Goal: Task Accomplishment & Management: Use online tool/utility

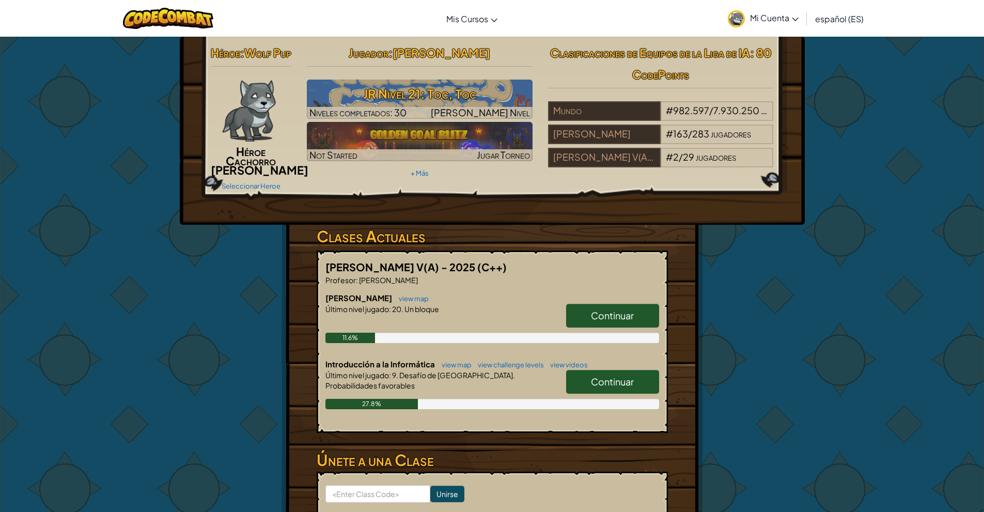
click at [601, 394] on link "Continuar" at bounding box center [612, 382] width 93 height 24
select select "es-ES"
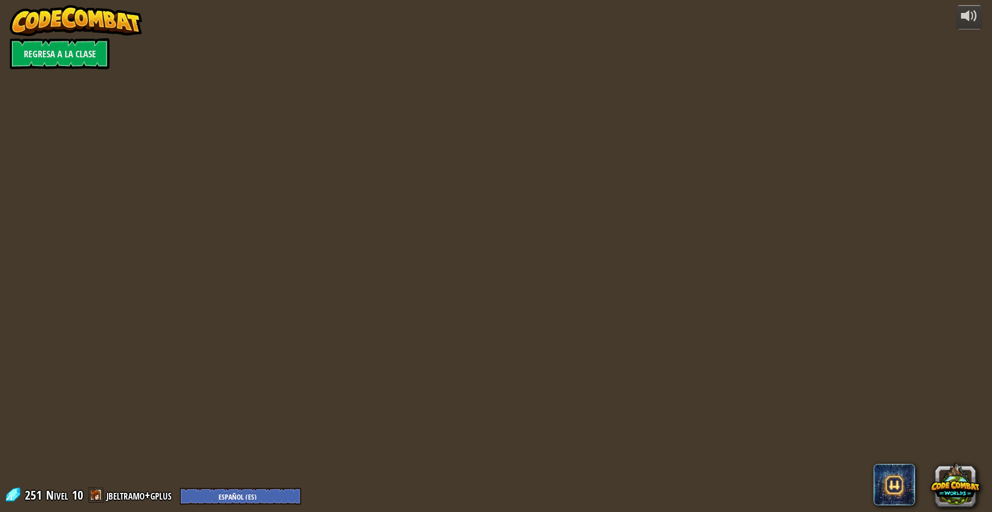
select select "es-ES"
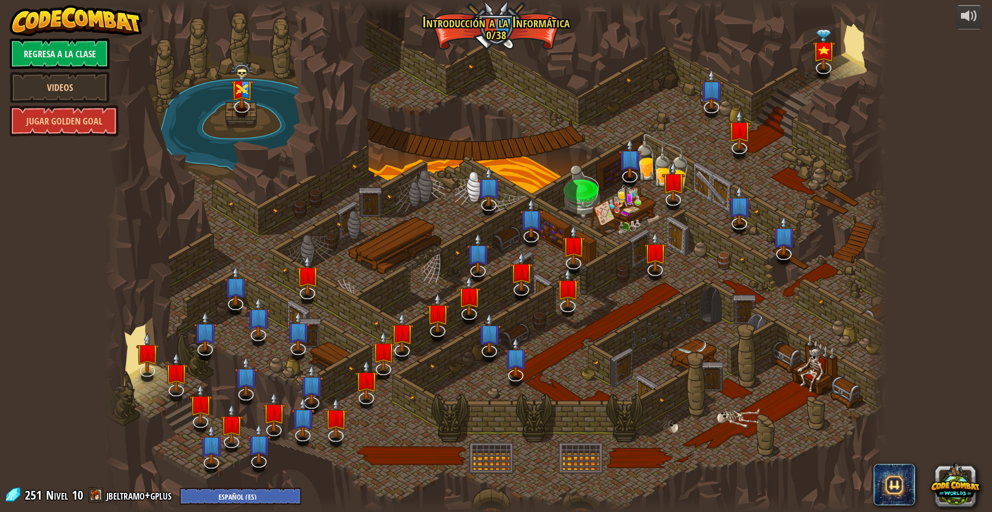
select select "es-ES"
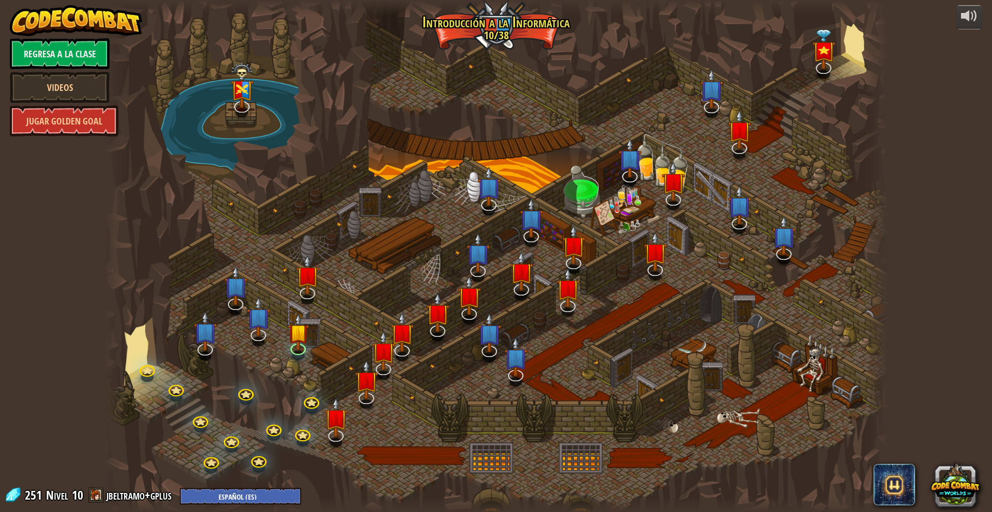
select select "es-ES"
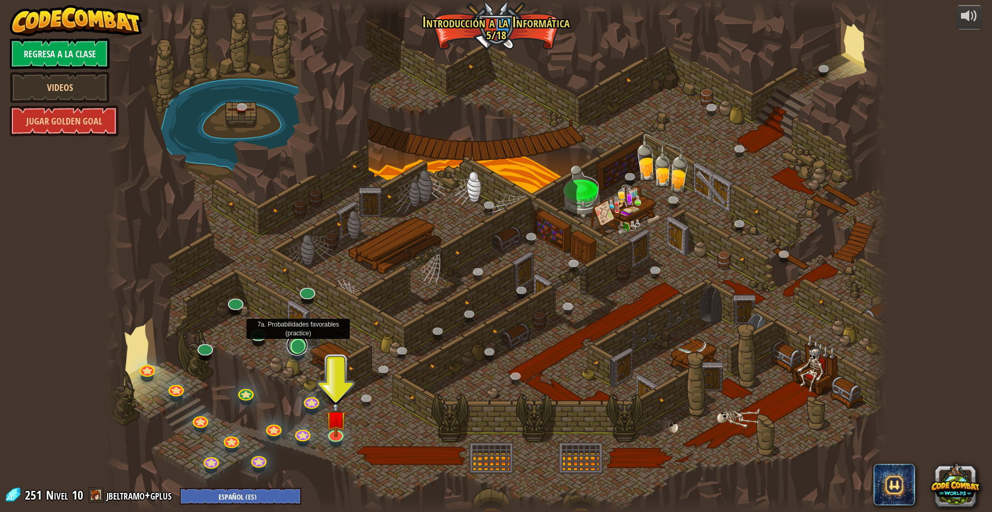
click at [301, 344] on link at bounding box center [297, 345] width 21 height 21
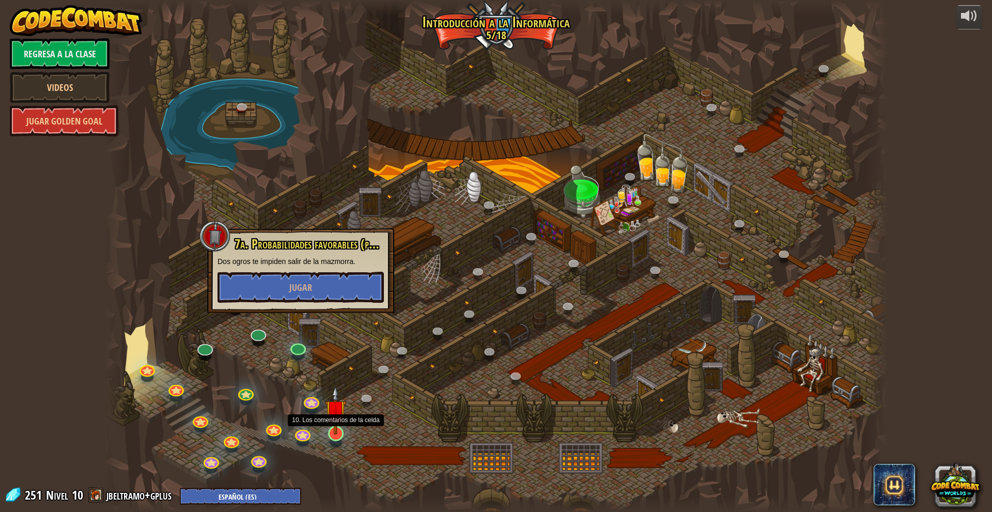
click at [334, 427] on img at bounding box center [335, 410] width 21 height 49
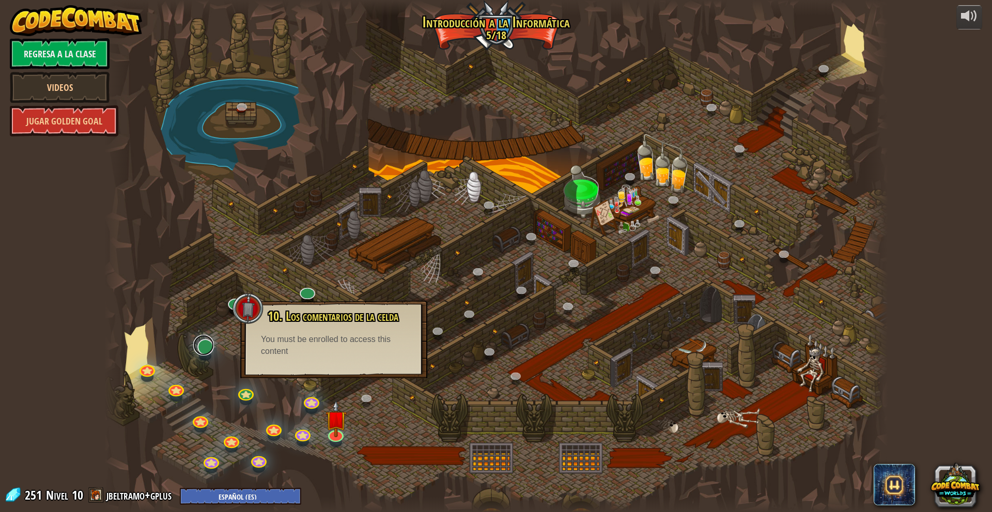
click at [203, 348] on link at bounding box center [203, 345] width 21 height 21
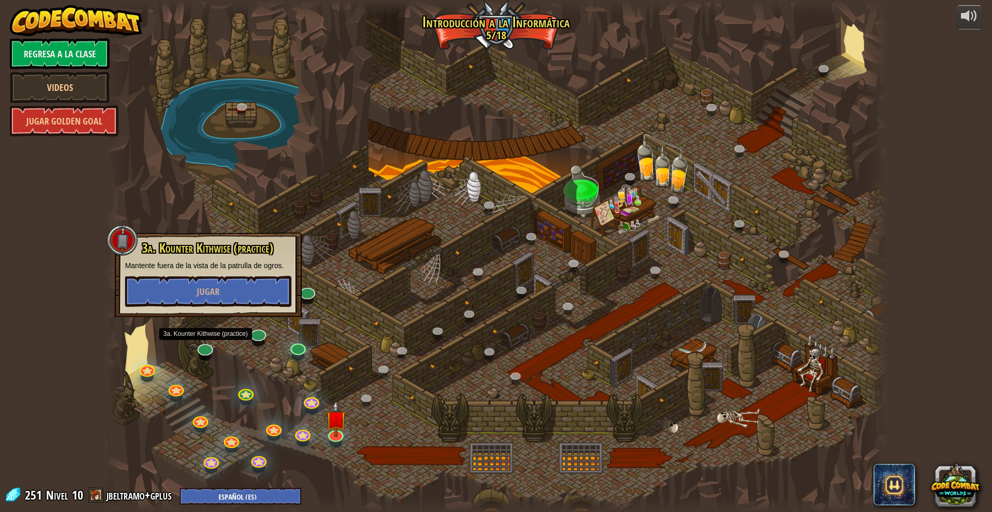
click at [317, 335] on div at bounding box center [495, 256] width 783 height 512
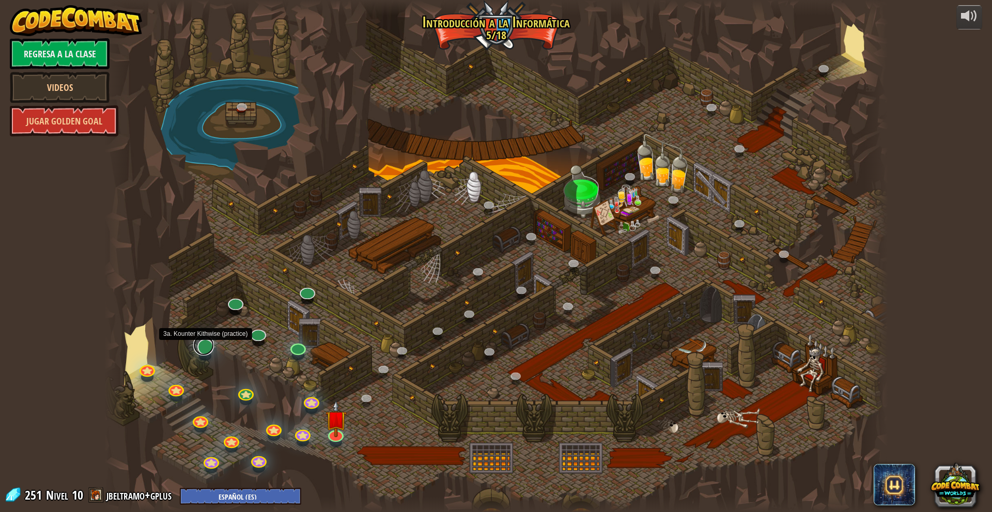
click at [202, 345] on link at bounding box center [203, 345] width 21 height 21
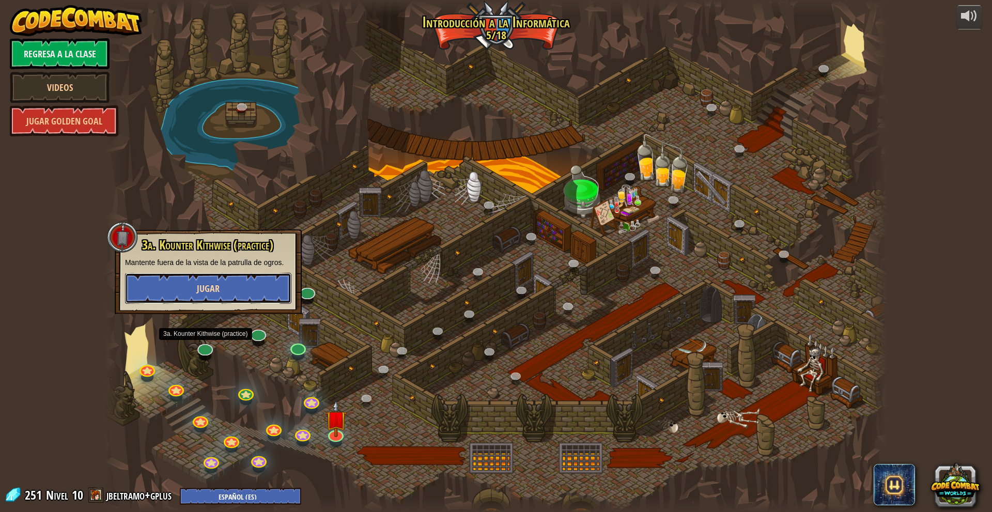
click at [258, 287] on button "Jugar" at bounding box center [208, 288] width 166 height 31
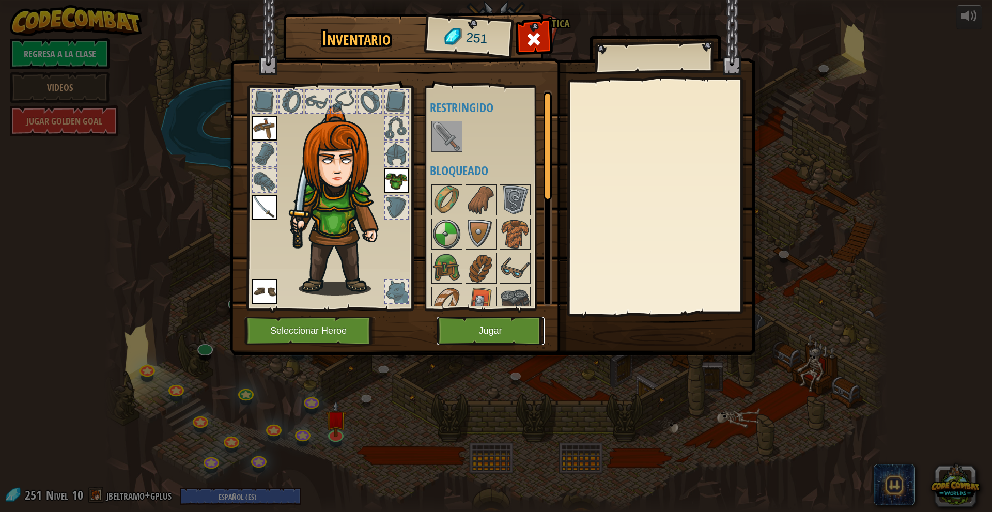
click at [493, 334] on button "Jugar" at bounding box center [491, 331] width 108 height 28
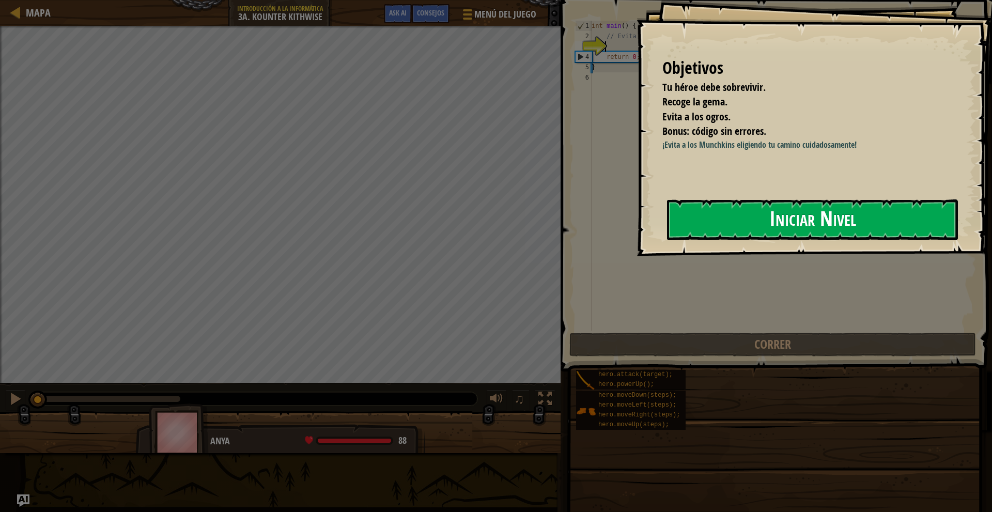
click at [721, 215] on button "Iniciar Nivel" at bounding box center [812, 219] width 291 height 41
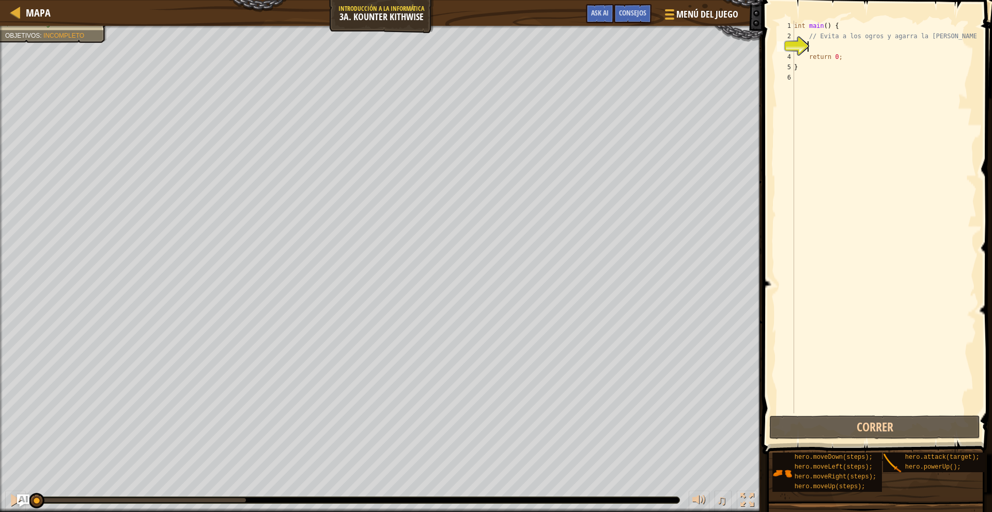
click at [838, 46] on div "int main ( ) { // Evita a los ogros y agarra la [PERSON_NAME]. return 0 ; }" at bounding box center [884, 227] width 184 height 413
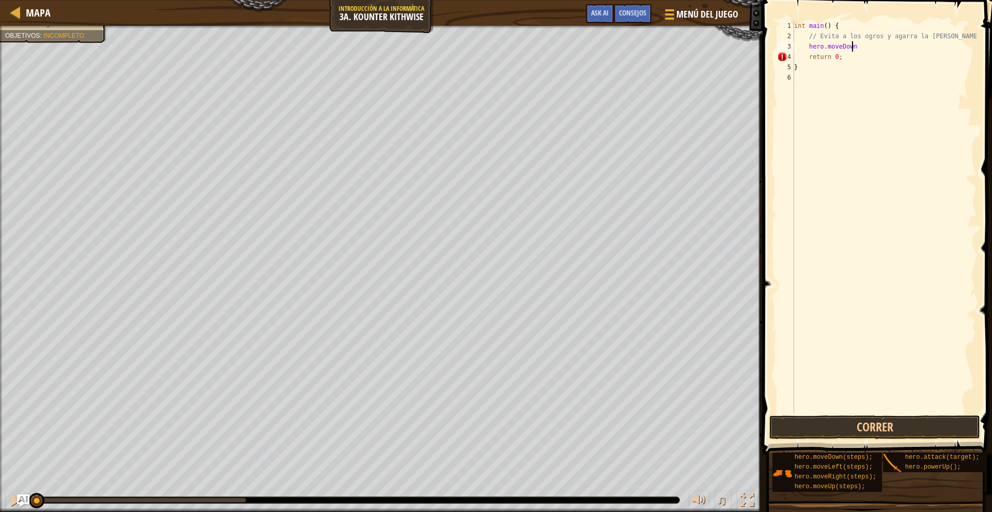
scroll to position [5, 5]
type textarea "hero.moveDown(2);"
drag, startPoint x: 851, startPoint y: 57, endPoint x: 824, endPoint y: 56, distance: 27.4
click at [824, 56] on div "int main ( ) { // Evita a los ogros y agarra la [PERSON_NAME]. hero . moveDown …" at bounding box center [884, 227] width 184 height 413
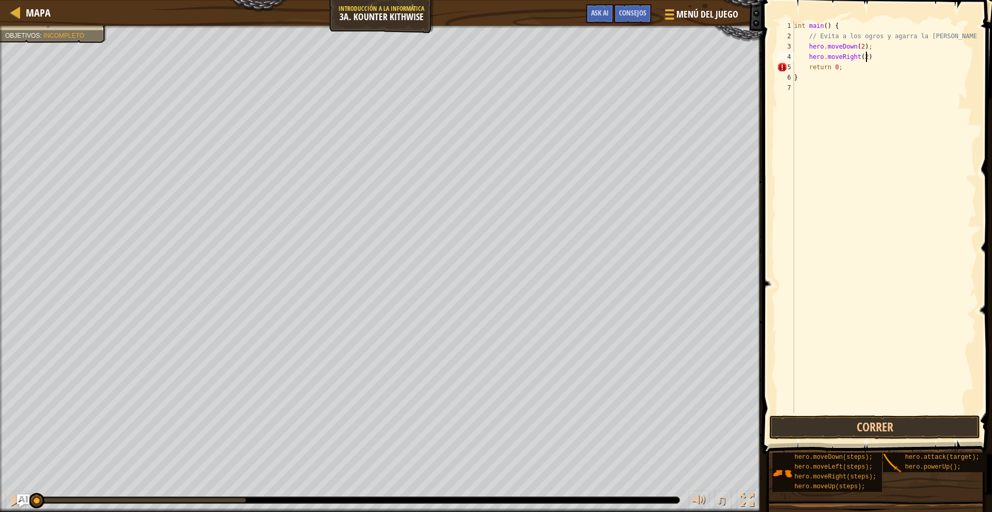
scroll to position [5, 6]
click at [861, 42] on div "int main ( ) { // Evita a los ogros y agarra la [PERSON_NAME]. hero . moveDown …" at bounding box center [884, 227] width 184 height 413
type textarea "hero.moveDown();"
click at [869, 130] on div "int main ( ) { // Evita a los ogros y agarra la [PERSON_NAME]. hero . moveDown …" at bounding box center [884, 227] width 184 height 413
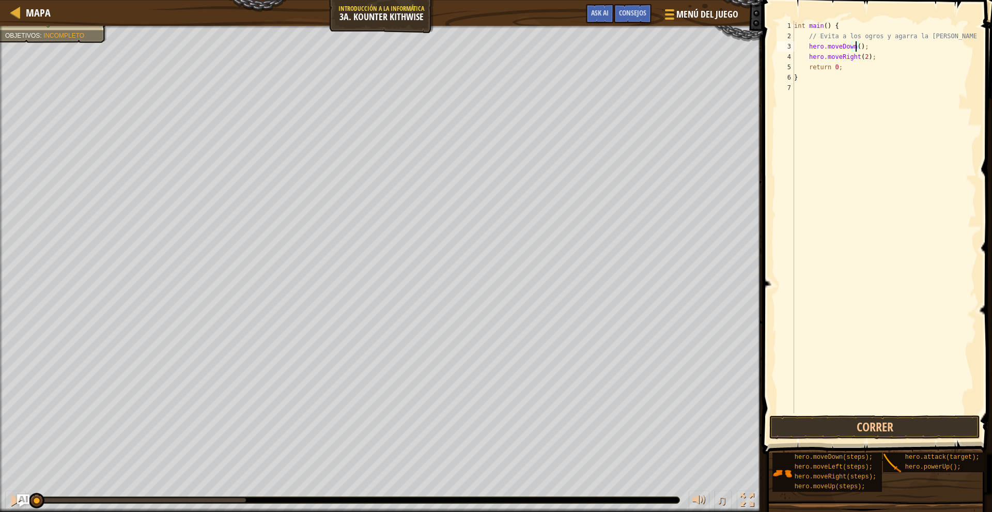
scroll to position [5, 0]
click at [802, 423] on button "Correr" at bounding box center [874, 427] width 210 height 24
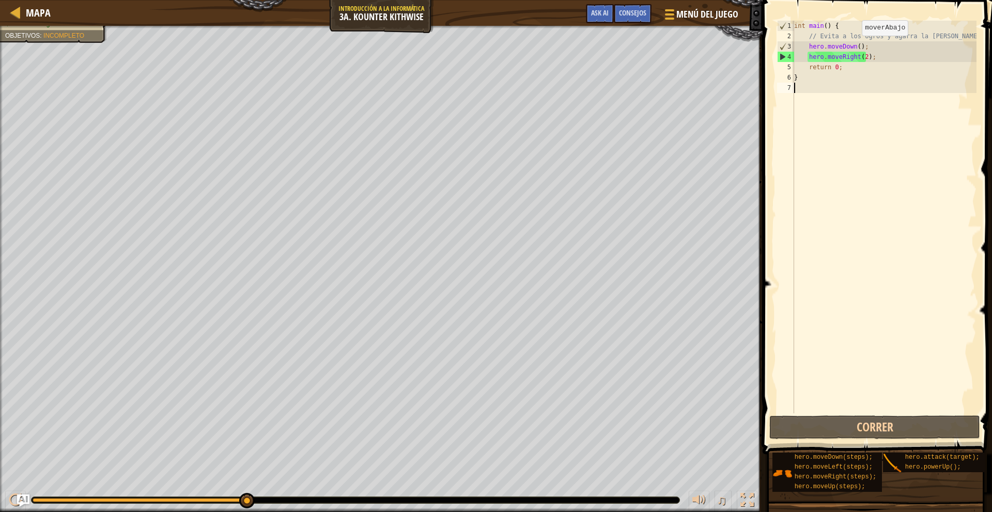
click at [855, 45] on div "int main ( ) { // Evita a los ogros y agarra la [PERSON_NAME]. hero . moveDown …" at bounding box center [884, 227] width 184 height 413
click at [856, 45] on div "int main ( ) { // Evita a los ogros y agarra la [PERSON_NAME]. hero . moveDown …" at bounding box center [884, 227] width 184 height 413
type textarea "hero.moveDown(2);"
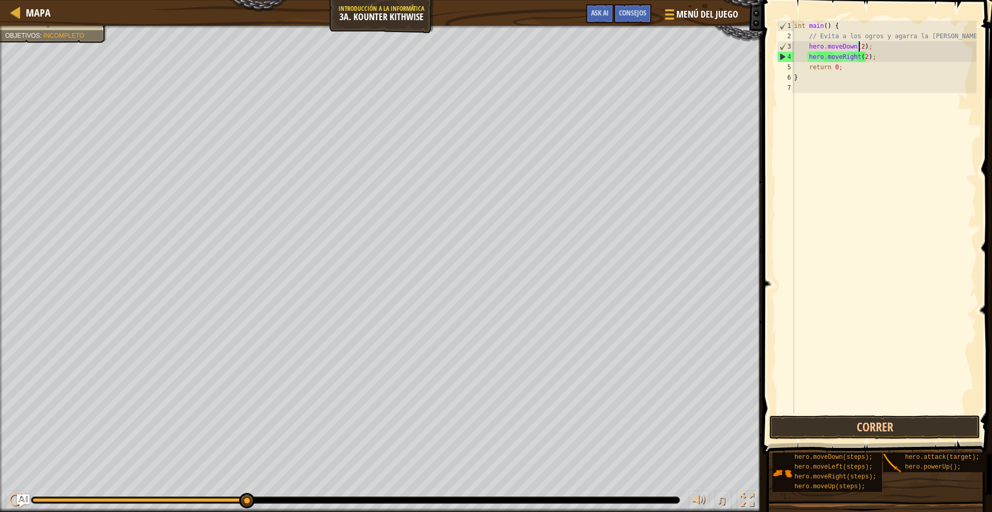
click at [897, 48] on div "int main ( ) { // Evita a los ogros y agarra la [PERSON_NAME]. hero . moveDown …" at bounding box center [884, 227] width 184 height 413
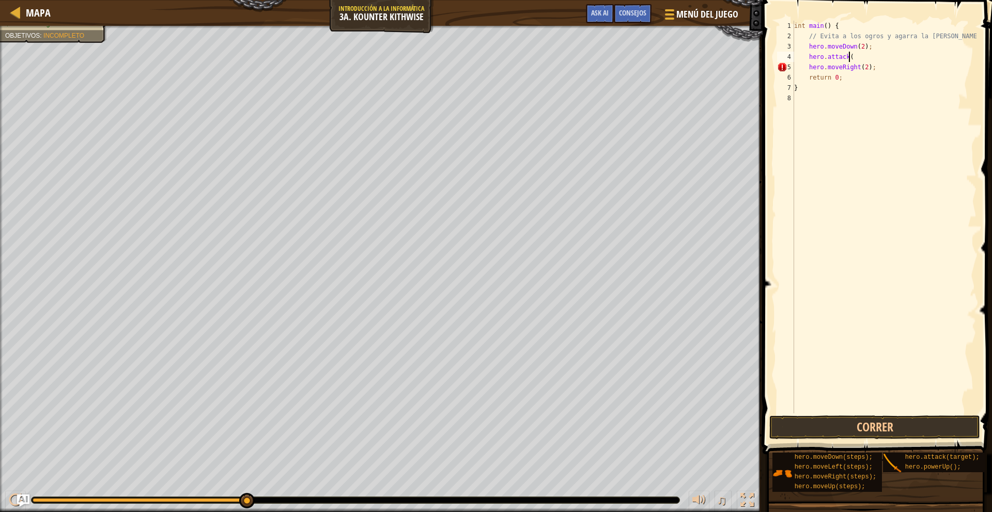
scroll to position [5, 4]
click at [842, 422] on button "Correr" at bounding box center [874, 427] width 210 height 24
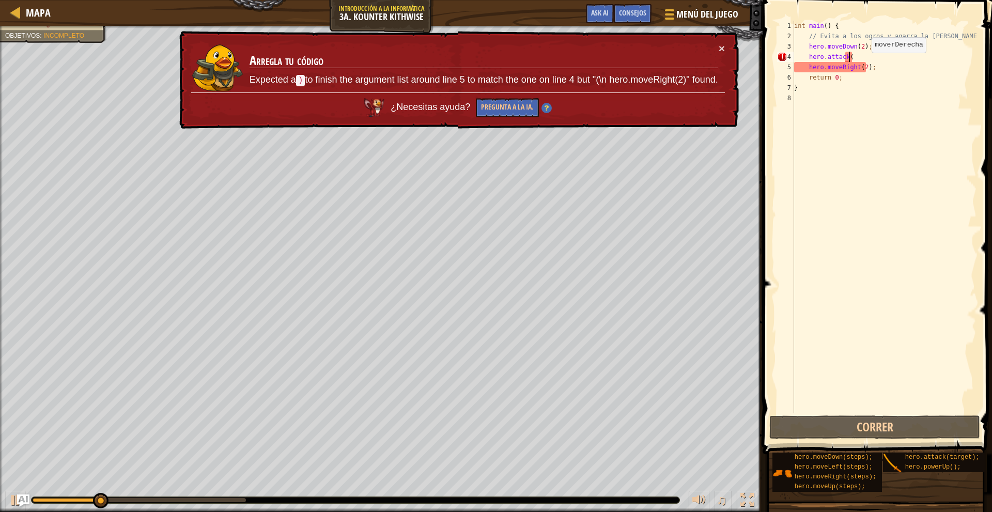
click at [862, 63] on div "int main ( ) { // Evita a los ogros y agarra la [PERSON_NAME]. hero . moveDown …" at bounding box center [884, 227] width 184 height 413
click at [862, 56] on div "int main ( ) { // Evita a los ogros y agarra la [PERSON_NAME]. hero . moveDown …" at bounding box center [884, 227] width 184 height 413
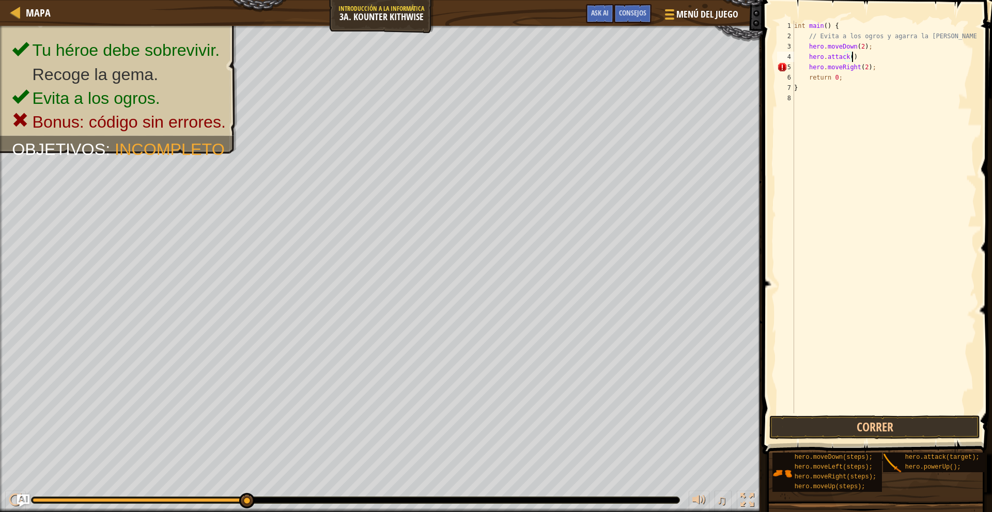
type textarea "hero.attack();"
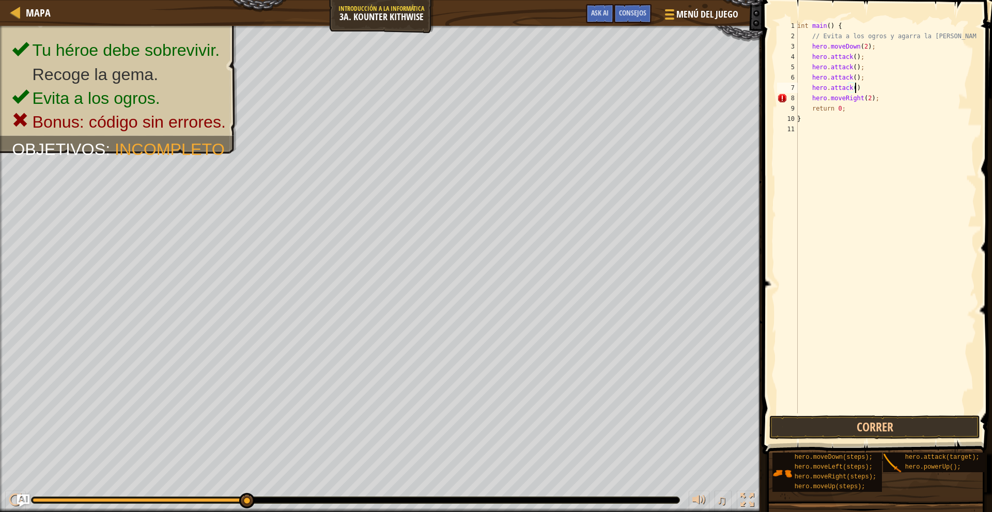
scroll to position [5, 5]
click at [870, 110] on div "int main ( ) { // Evita a los ogros y agarra la [PERSON_NAME]. hero . moveDown …" at bounding box center [885, 227] width 181 height 413
click at [880, 102] on div "int main ( ) { // Evita a los ogros y agarra la [PERSON_NAME]. hero . moveDown …" at bounding box center [885, 227] width 181 height 413
click at [866, 99] on div "int main ( ) { // Evita a los ogros y agarra la [PERSON_NAME]. hero . moveDown …" at bounding box center [885, 227] width 181 height 413
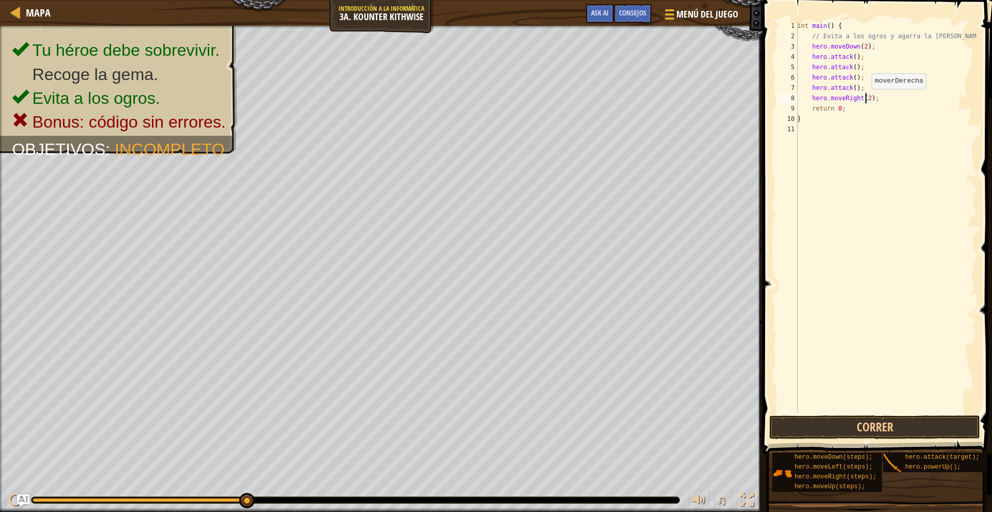
type textarea "hero.moveRight();"
click at [886, 101] on div "int main ( ) { // Evita a los ogros y agarra la [PERSON_NAME]. hero . moveDown …" at bounding box center [885, 227] width 181 height 413
type textarea "hero.mvoeUp();"
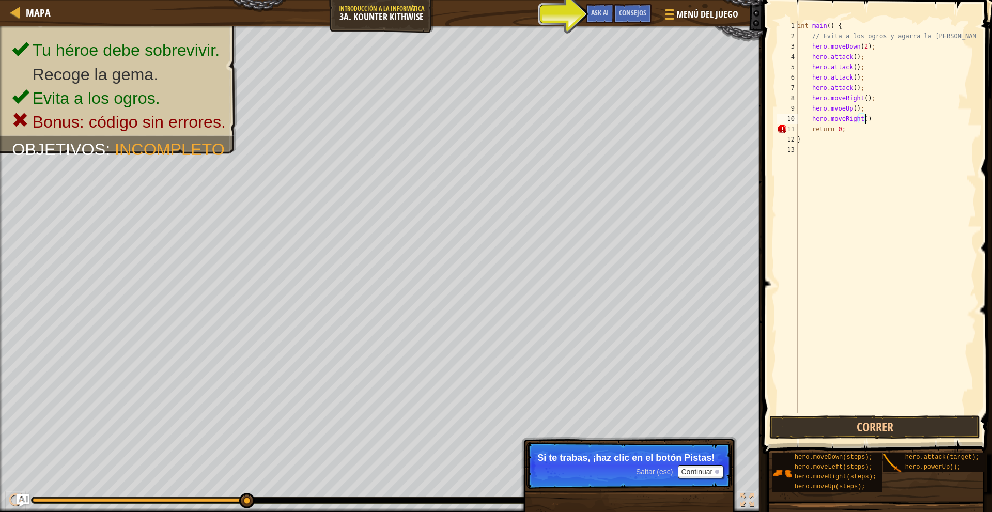
scroll to position [5, 6]
click at [866, 431] on button "Correr" at bounding box center [874, 427] width 210 height 24
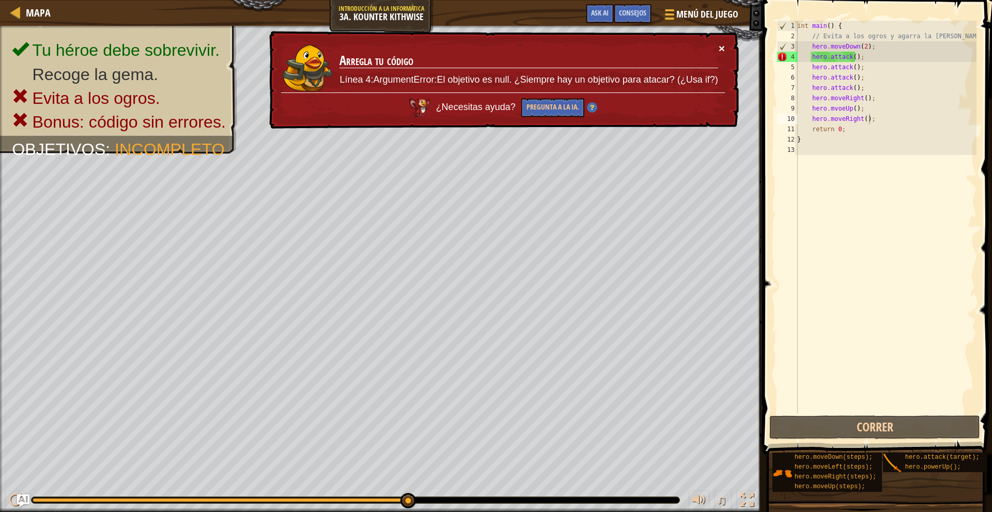
click at [720, 50] on button "×" at bounding box center [722, 50] width 7 height 11
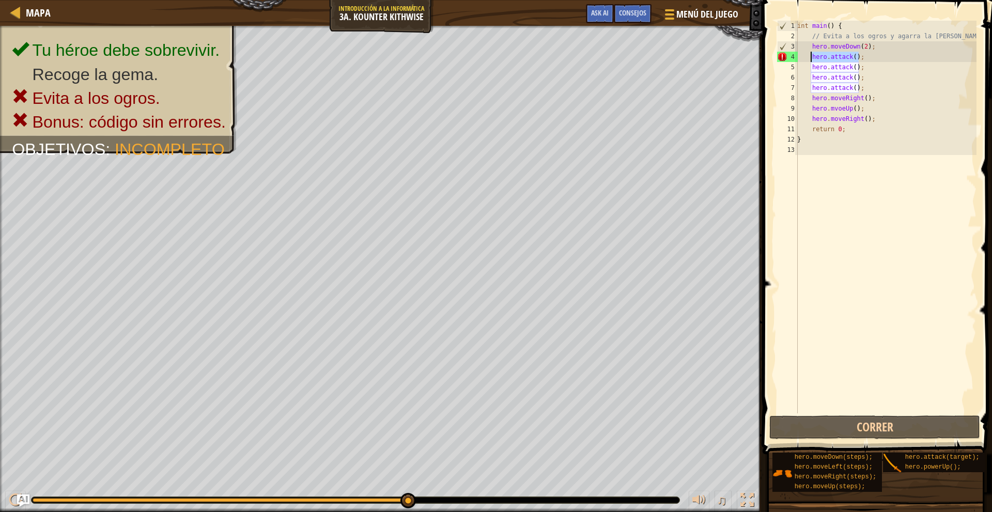
drag, startPoint x: 861, startPoint y: 56, endPoint x: 810, endPoint y: 54, distance: 51.2
click at [810, 54] on div "int main ( ) { // Evita a los ogros y agarra la [PERSON_NAME]. hero . moveDown …" at bounding box center [885, 227] width 181 height 413
type textarea "hero.attack();"
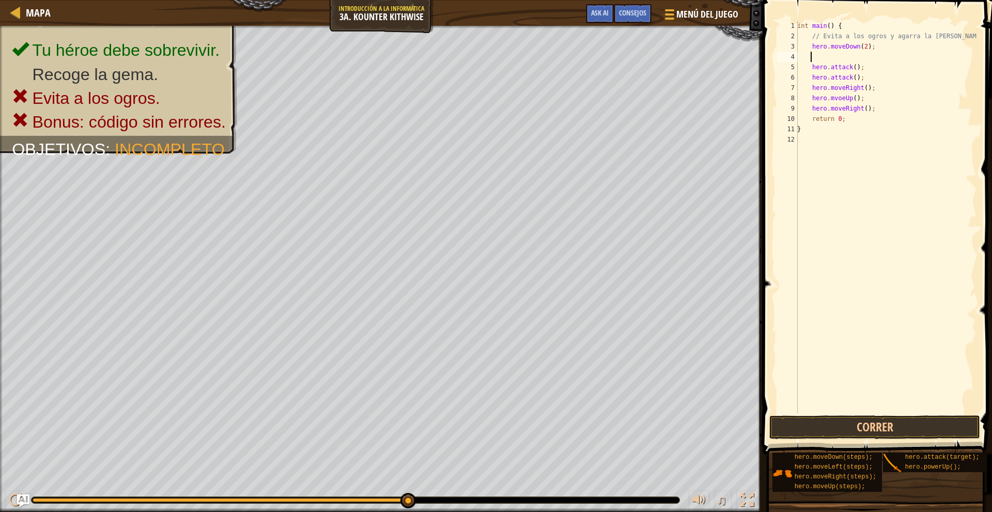
drag, startPoint x: 865, startPoint y: 69, endPoint x: 813, endPoint y: 61, distance: 52.2
click at [813, 61] on div "int main ( ) { // Evita a los ogros y agarra la [PERSON_NAME]. hero . moveDown …" at bounding box center [885, 227] width 181 height 413
drag, startPoint x: 863, startPoint y: 68, endPoint x: 813, endPoint y: 61, distance: 50.1
click at [813, 61] on div "int main ( ) { // Evita a los ogros y agarra la [PERSON_NAME]. hero . moveDown …" at bounding box center [885, 227] width 181 height 413
drag, startPoint x: 865, startPoint y: 67, endPoint x: 812, endPoint y: 62, distance: 53.4
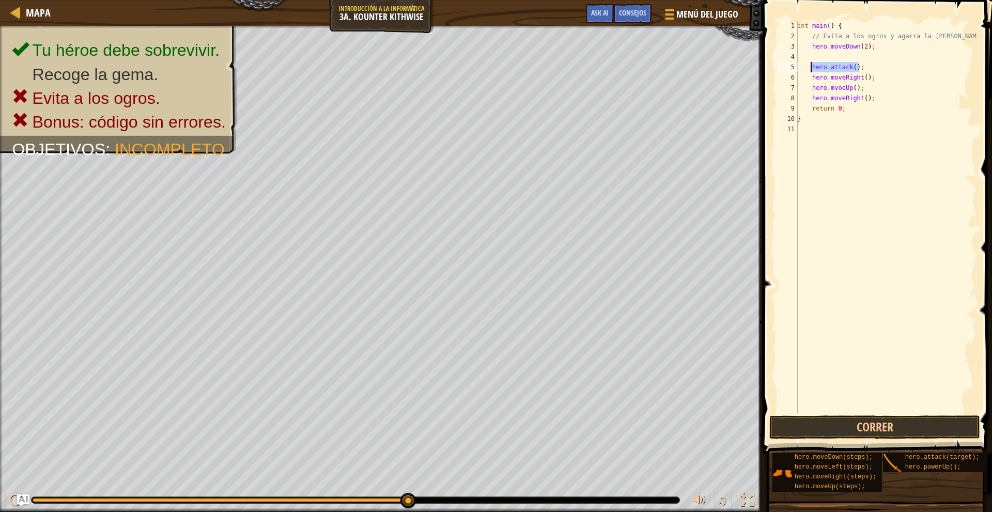
click at [812, 62] on div "int main ( ) { // Evita a los ogros y agarra la [PERSON_NAME]. hero . moveDown …" at bounding box center [885, 227] width 181 height 413
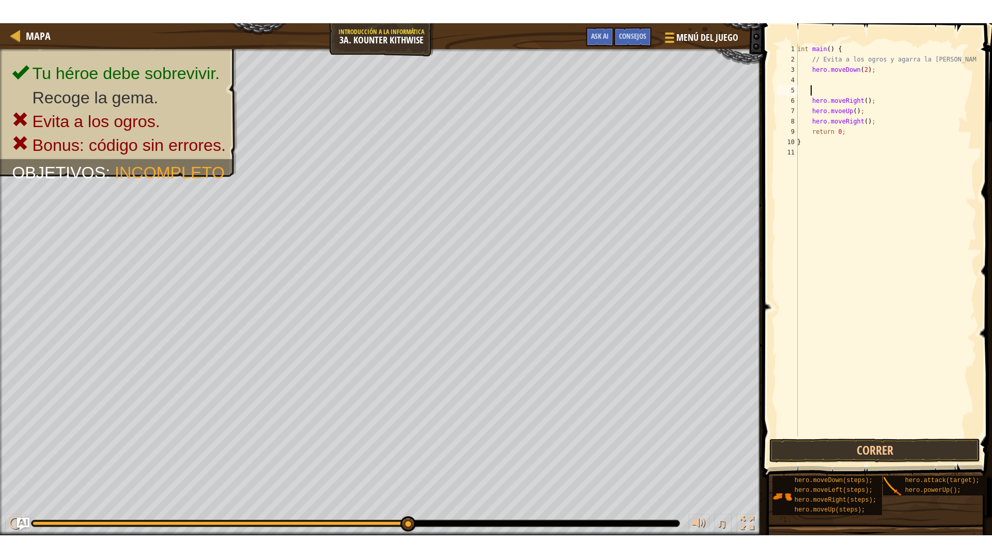
scroll to position [5, 0]
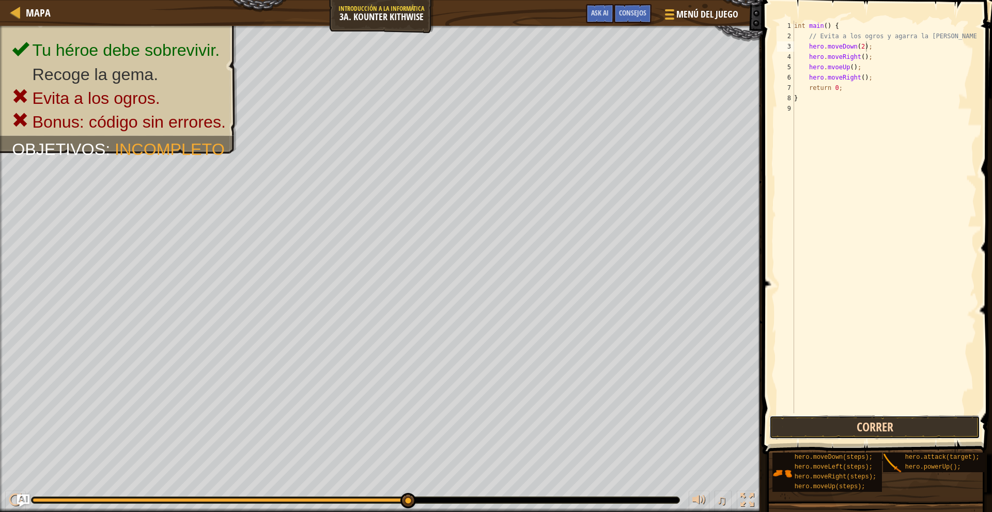
click at [839, 432] on button "Correr" at bounding box center [874, 427] width 210 height 24
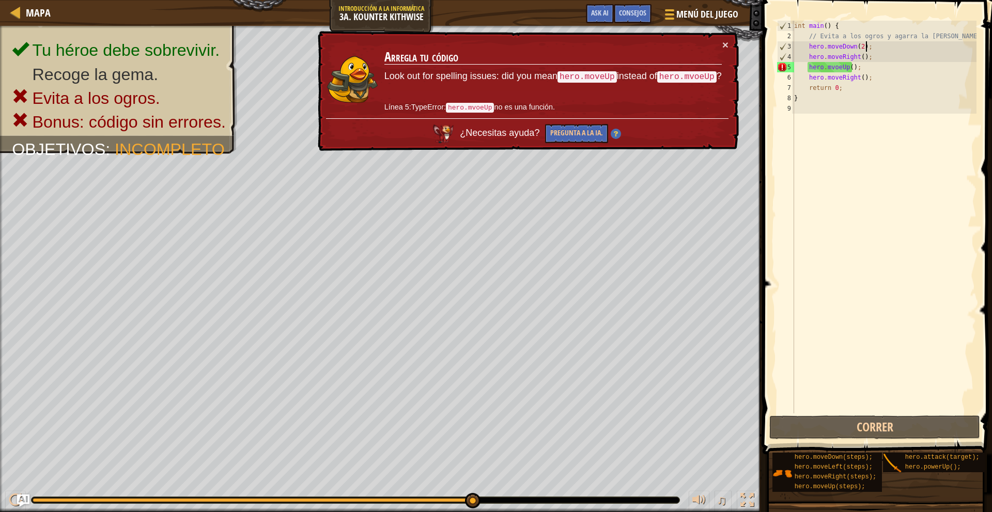
click at [835, 66] on div "int main ( ) { // Evita a los ogros y agarra la [PERSON_NAME]. hero . moveDown …" at bounding box center [884, 227] width 184 height 413
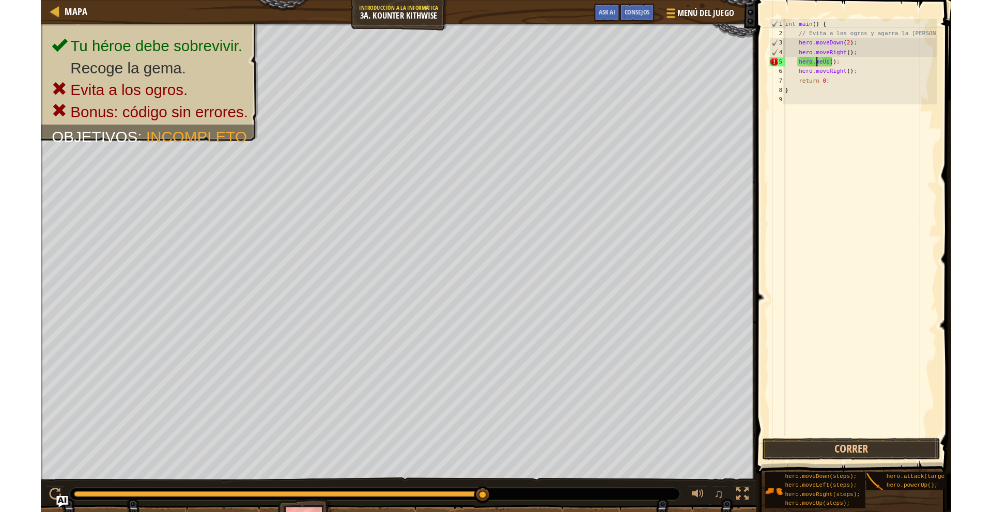
scroll to position [5, 4]
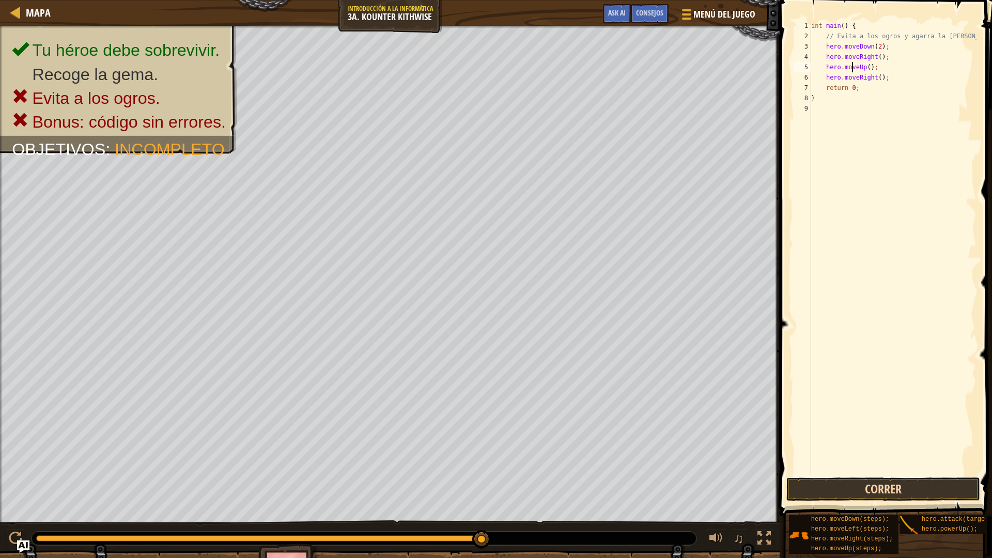
type textarea "hero.moveUp();"
click at [898, 494] on button "Correr" at bounding box center [883, 489] width 194 height 24
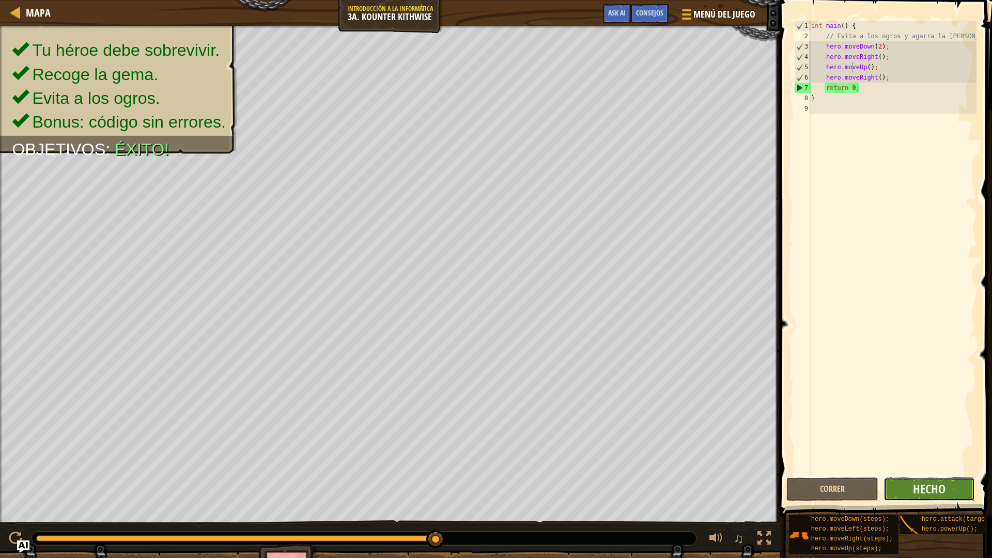
click at [949, 487] on button "Hecho" at bounding box center [930, 489] width 92 height 24
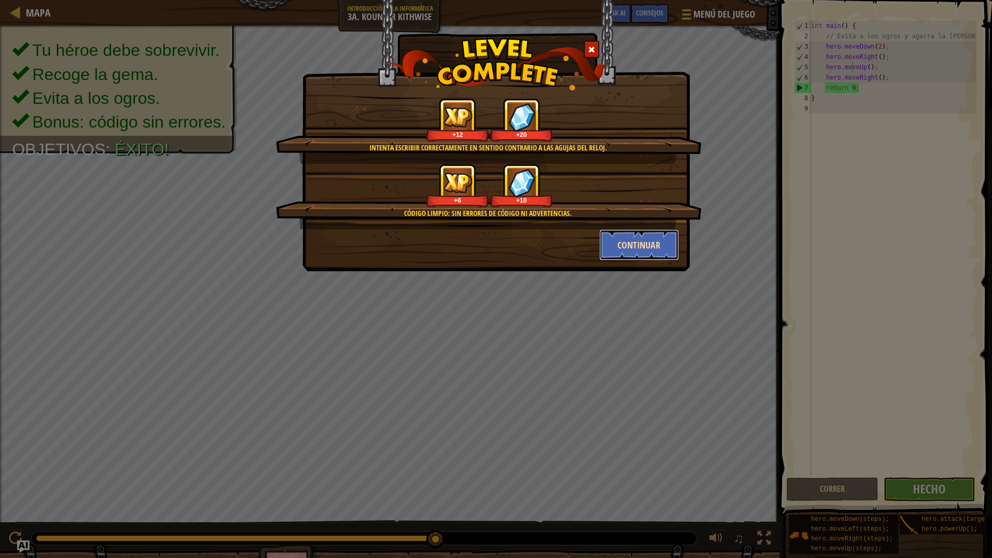
drag, startPoint x: 915, startPoint y: 176, endPoint x: 620, endPoint y: 244, distance: 302.7
click at [620, 244] on button "Continuar" at bounding box center [639, 244] width 80 height 31
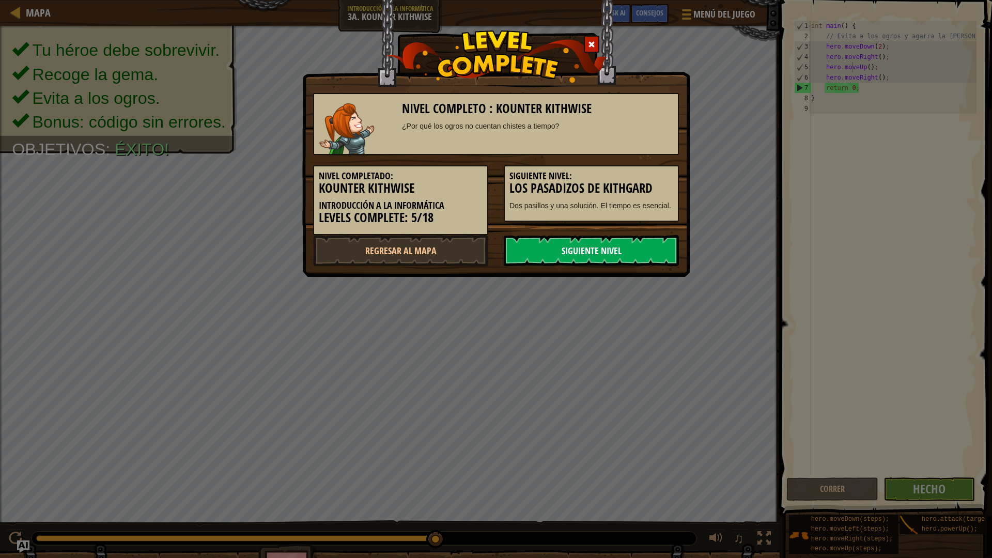
click at [562, 247] on link "Siguiente nivel" at bounding box center [591, 250] width 175 height 31
